Goal: Task Accomplishment & Management: Use online tool/utility

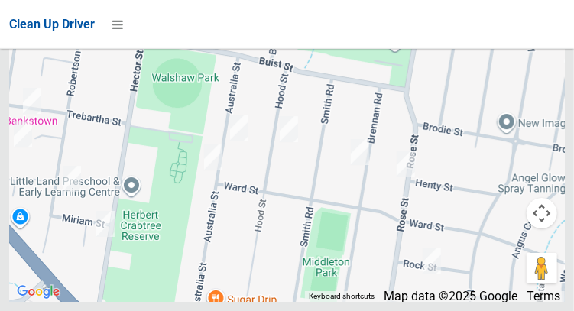
scroll to position [13293, 0]
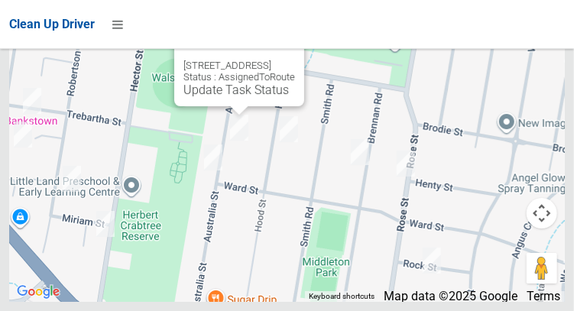
click at [219, 106] on div "33 Australia Street, BASS HILL NSW 2197 Status : AssignedToRoute Update Task St…" at bounding box center [239, 64] width 130 height 83
click at [215, 97] on link "Update Task Status" at bounding box center [237, 90] width 106 height 15
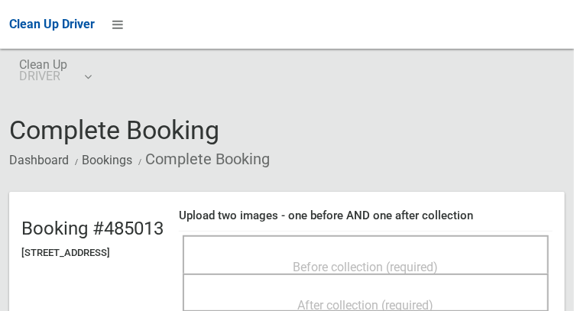
click at [330, 260] on span "Before collection (required)" at bounding box center [366, 267] width 145 height 15
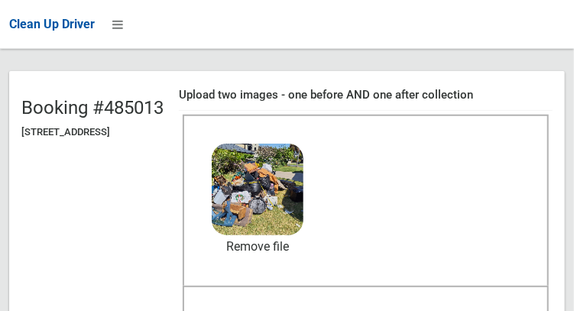
scroll to position [129, 0]
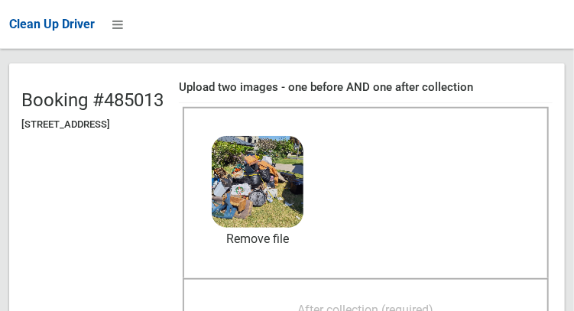
click at [318, 303] on span "After collection (required)" at bounding box center [366, 310] width 136 height 15
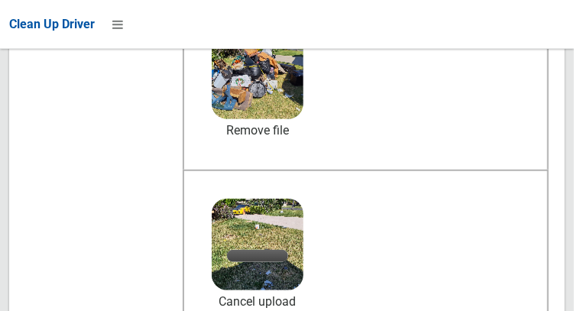
click at [281, 311] on td "Before collection (required) 4.9 MB 2025-09-3013.14.522889399668113971417.jpg C…" at bounding box center [366, 171] width 374 height 352
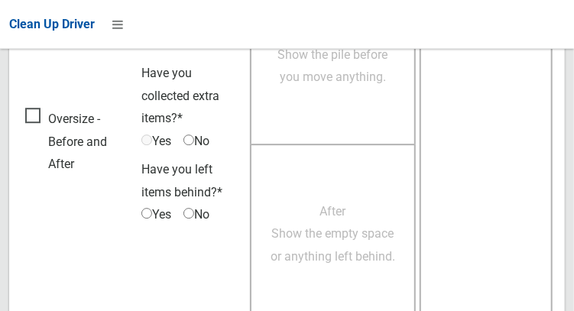
scroll to position [1381, 0]
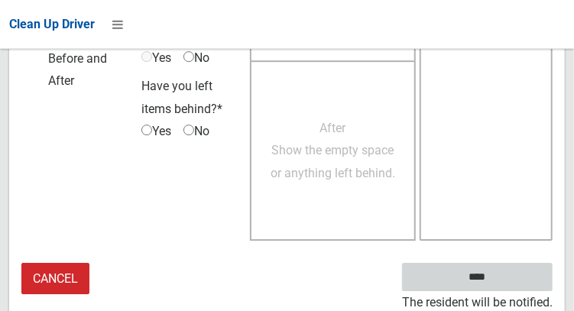
click at [500, 278] on input "****" at bounding box center [477, 277] width 151 height 28
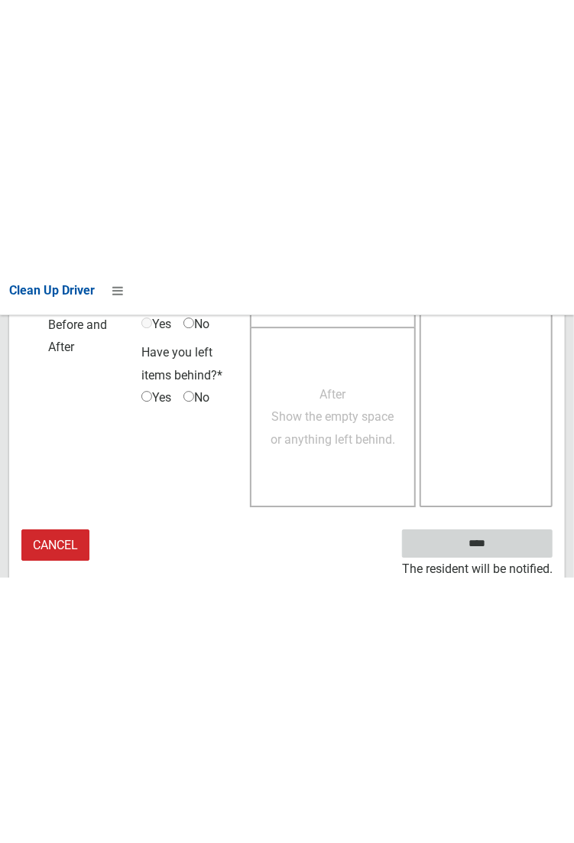
scroll to position [883, 0]
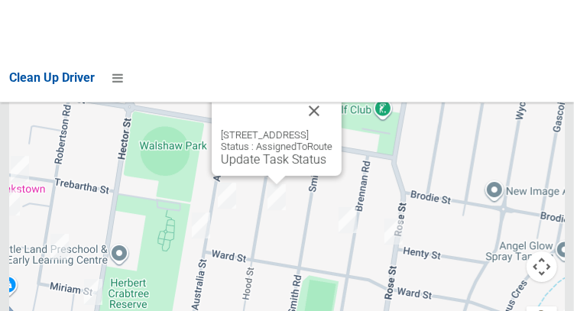
scroll to position [13293, 0]
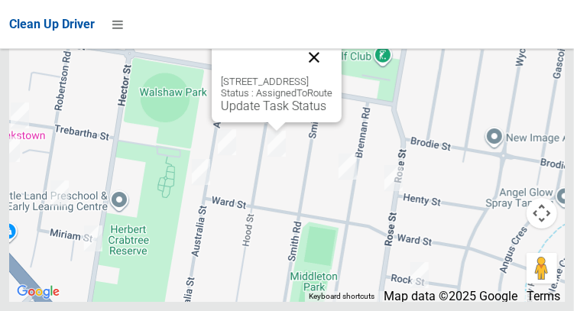
click at [333, 76] on button "Close" at bounding box center [314, 57] width 37 height 37
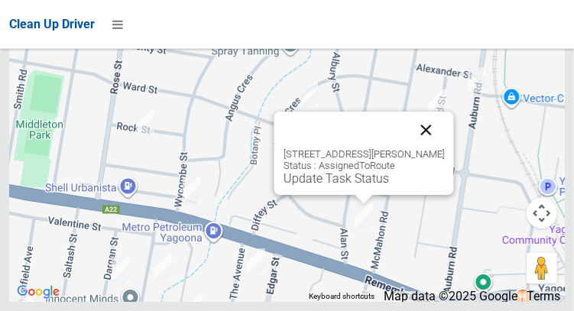
click at [432, 148] on button "Close" at bounding box center [426, 130] width 37 height 37
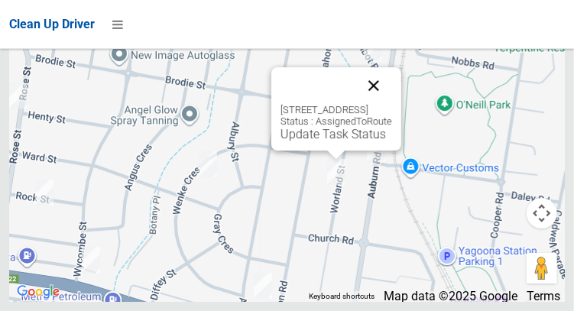
click at [392, 104] on button "Close" at bounding box center [374, 85] width 37 height 37
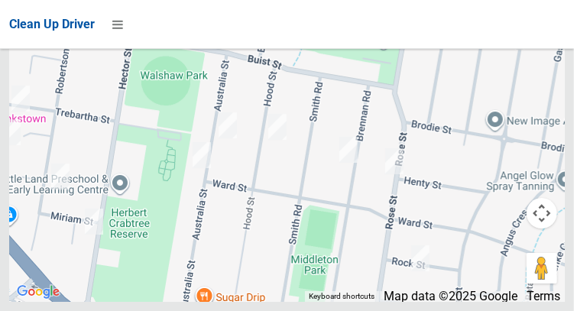
click at [268, 131] on div at bounding box center [287, 111] width 556 height 382
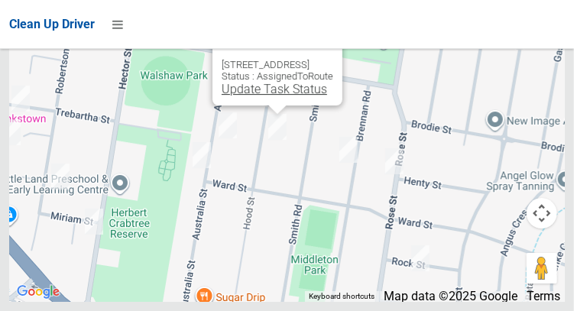
click at [271, 96] on link "Update Task Status" at bounding box center [275, 89] width 106 height 15
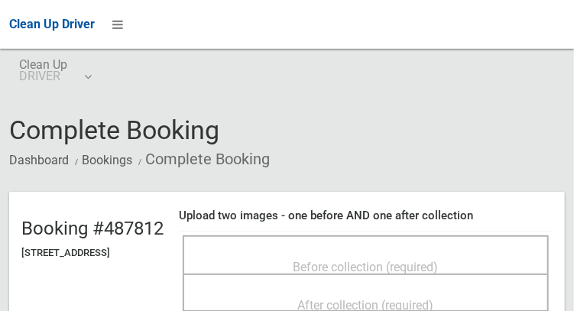
click at [320, 260] on span "Before collection (required)" at bounding box center [366, 267] width 145 height 15
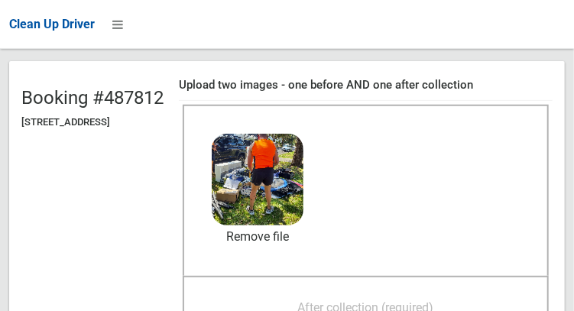
scroll to position [130, 0]
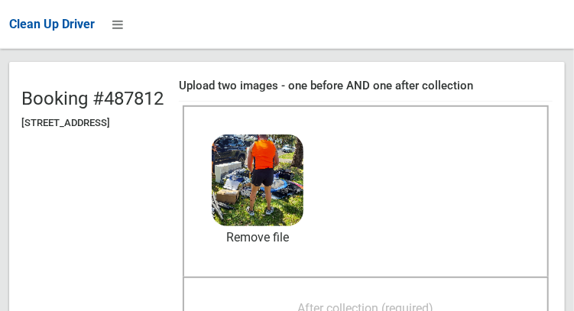
click at [274, 302] on div "After collection (required)" at bounding box center [366, 308] width 333 height 28
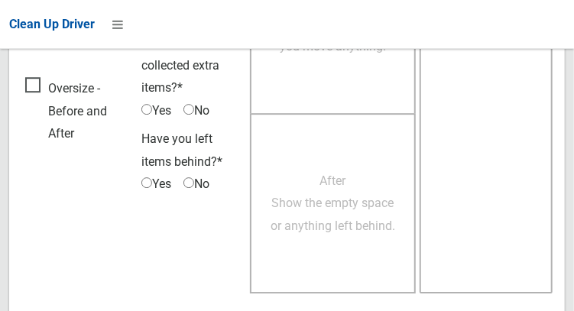
scroll to position [1381, 0]
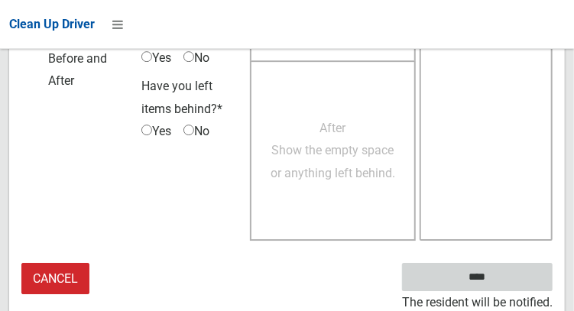
click at [500, 282] on input "****" at bounding box center [477, 277] width 151 height 28
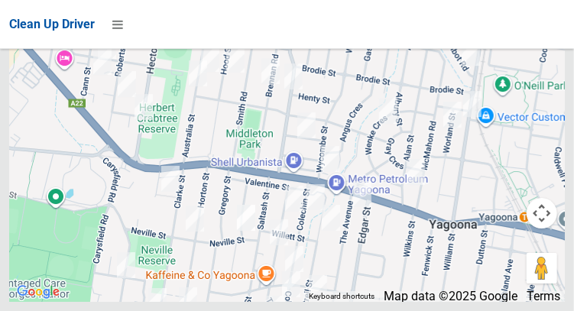
scroll to position [13293, 0]
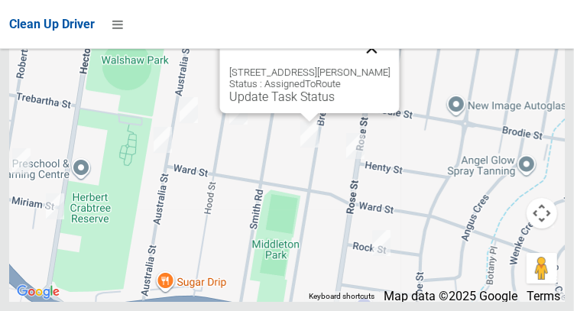
click at [374, 67] on button "Close" at bounding box center [371, 48] width 37 height 37
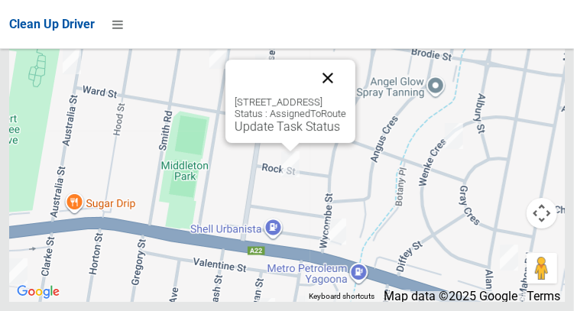
click at [347, 96] on button "Close" at bounding box center [328, 78] width 37 height 37
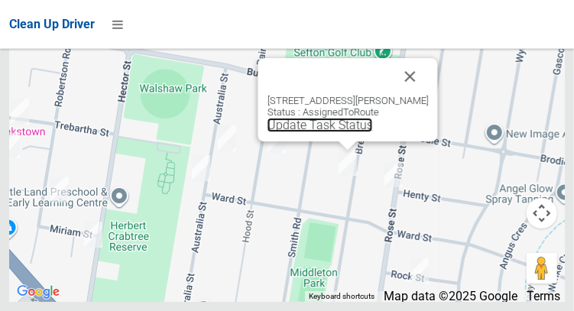
click at [331, 132] on link "Update Task Status" at bounding box center [320, 125] width 106 height 15
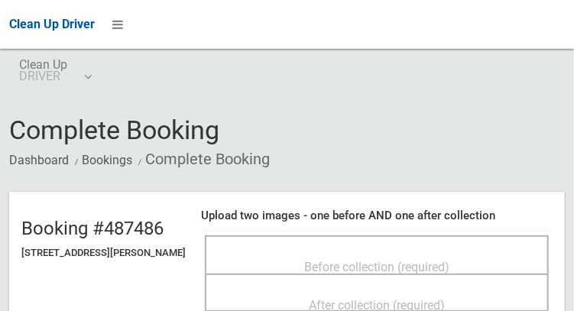
click at [285, 252] on div "Before collection (required)" at bounding box center [377, 266] width 311 height 28
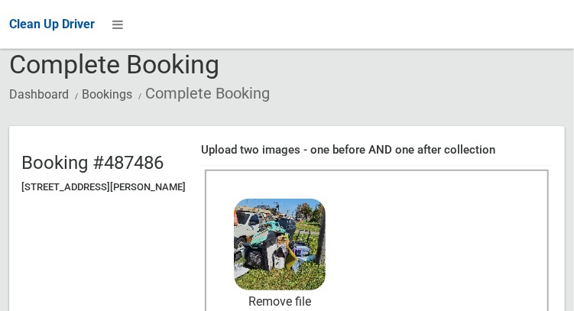
scroll to position [126, 0]
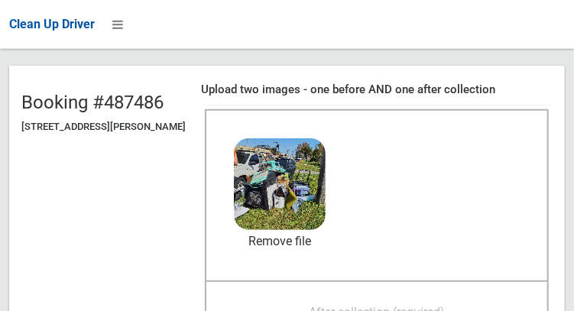
click at [367, 298] on div "After collection (required)" at bounding box center [377, 312] width 311 height 28
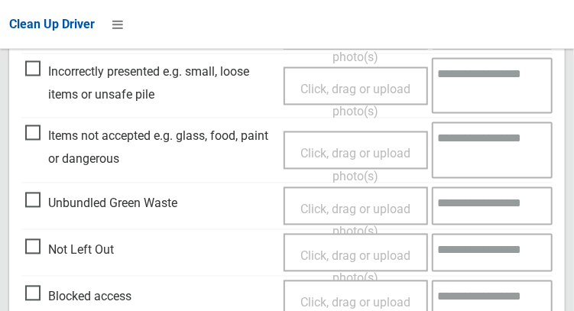
scroll to position [1381, 0]
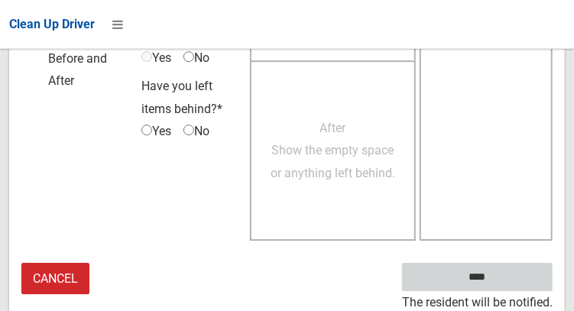
click at [505, 275] on input "****" at bounding box center [477, 277] width 151 height 28
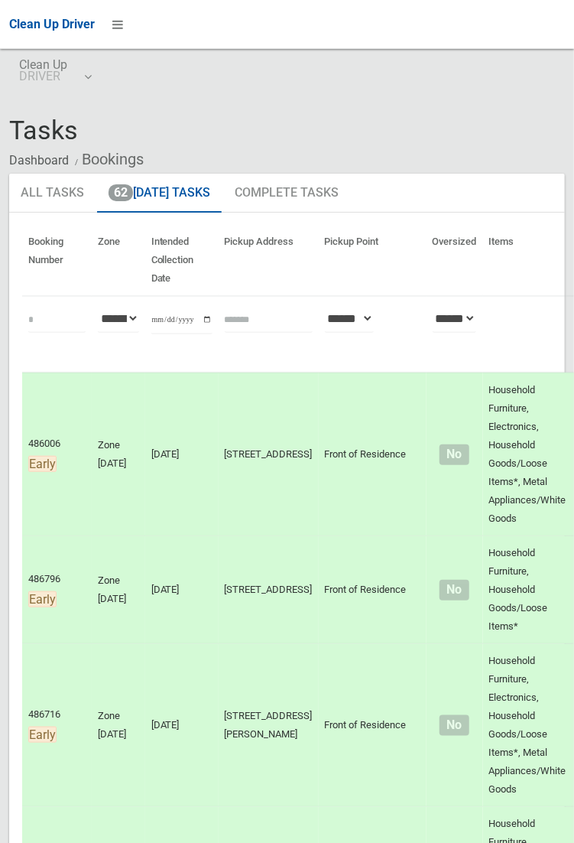
click at [495, 27] on div "Clean Up Driver" at bounding box center [287, 24] width 574 height 49
